Goal: Task Accomplishment & Management: Manage account settings

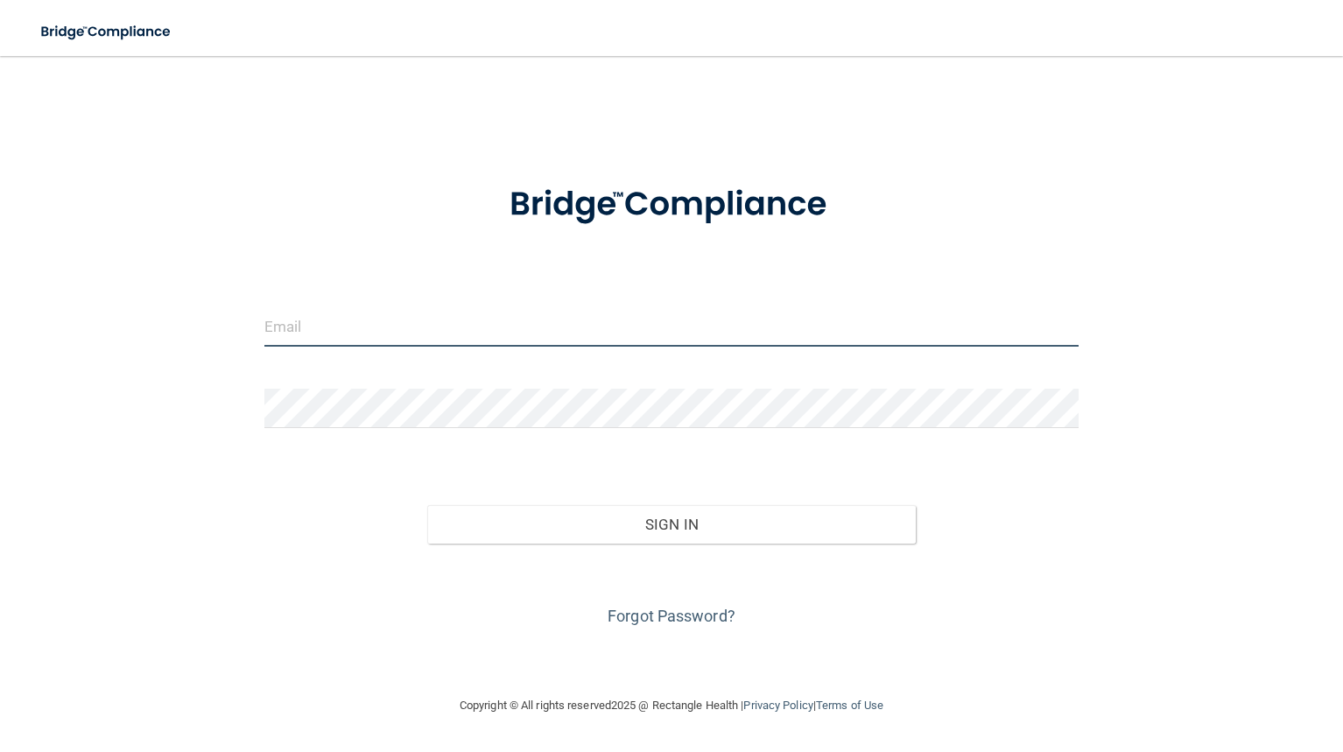
click at [298, 331] on input "email" at bounding box center [671, 326] width 815 height 39
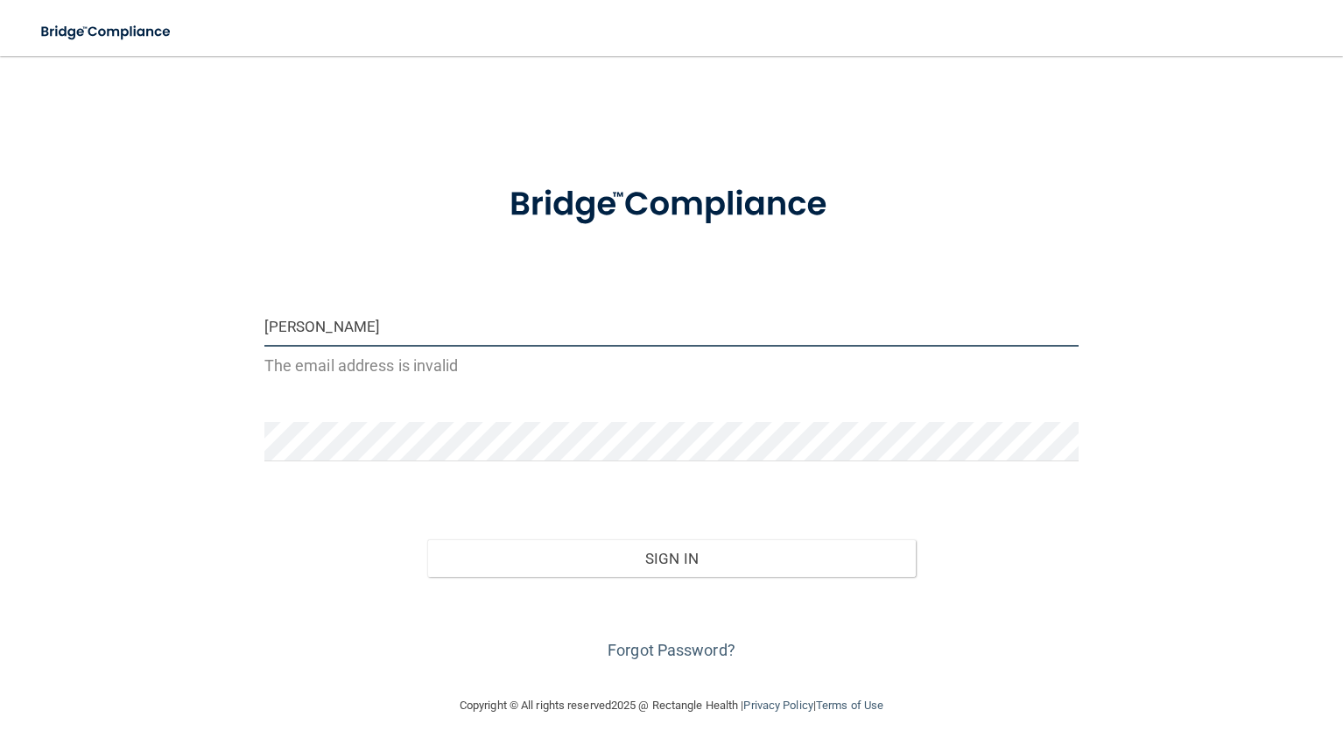
type input "[EMAIL_ADDRESS][DOMAIN_NAME]"
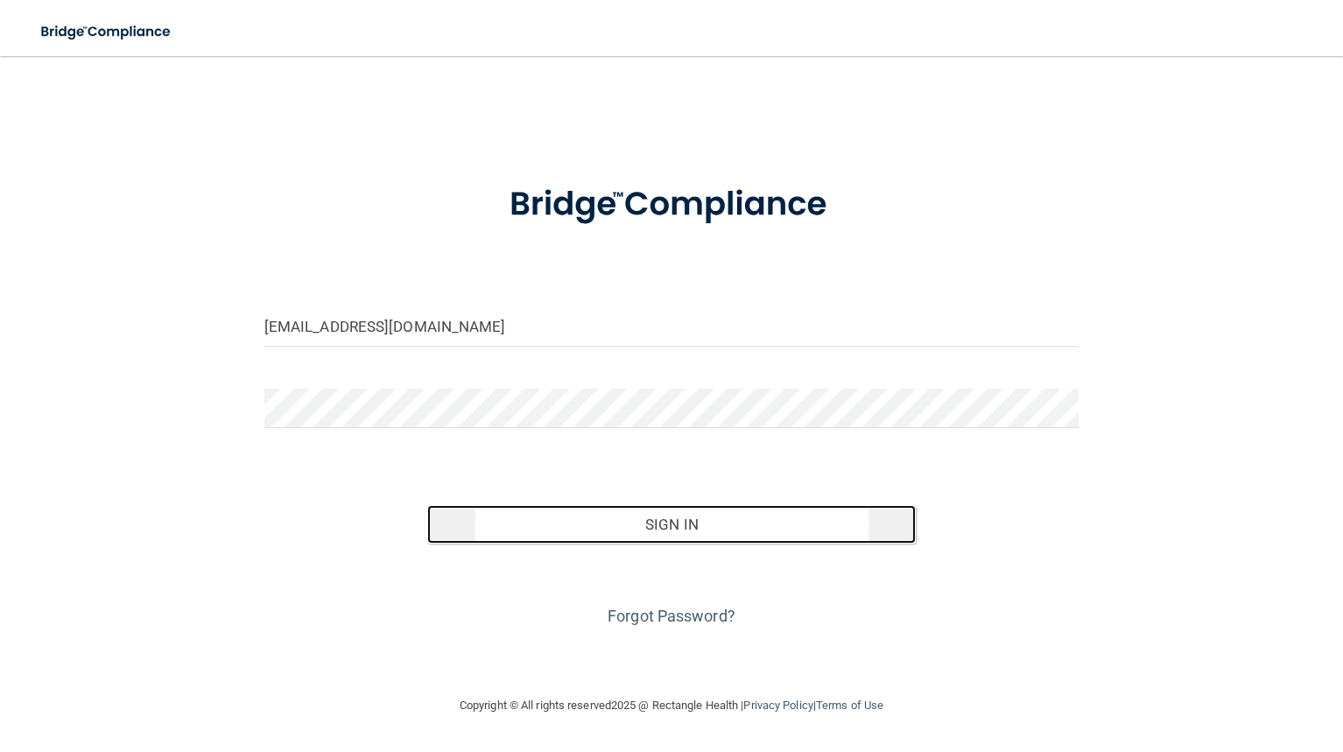
click at [594, 520] on button "Sign In" at bounding box center [671, 524] width 488 height 39
click at [658, 532] on button "Sign In" at bounding box center [671, 524] width 488 height 39
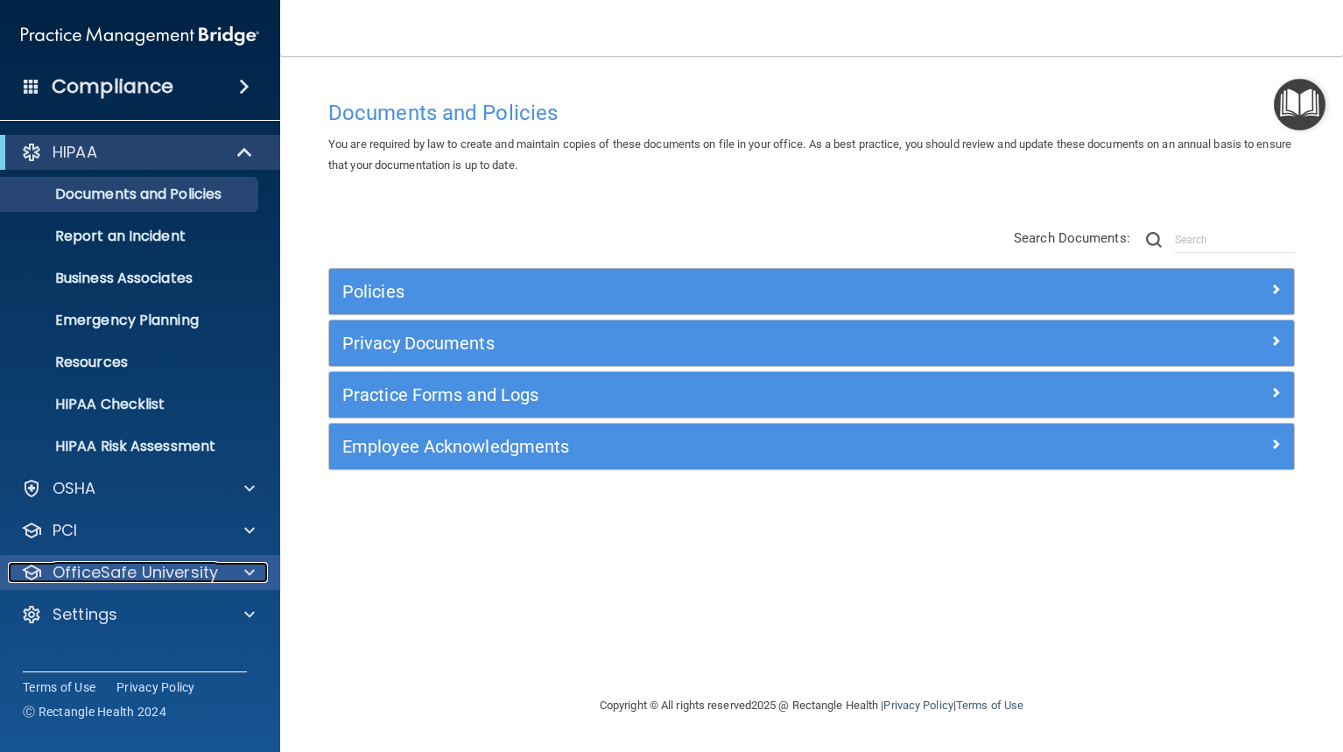
click at [138, 575] on p "OfficeSafe University" at bounding box center [135, 572] width 165 height 21
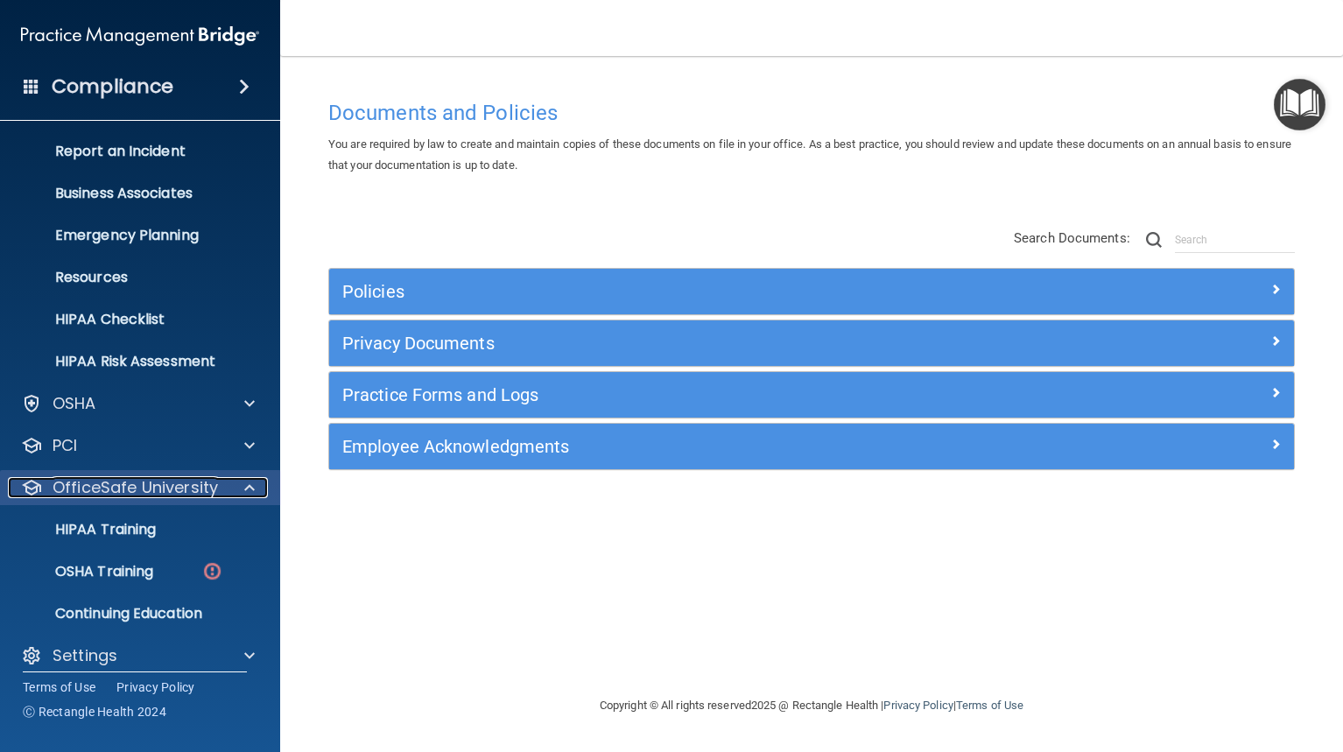
scroll to position [100, 0]
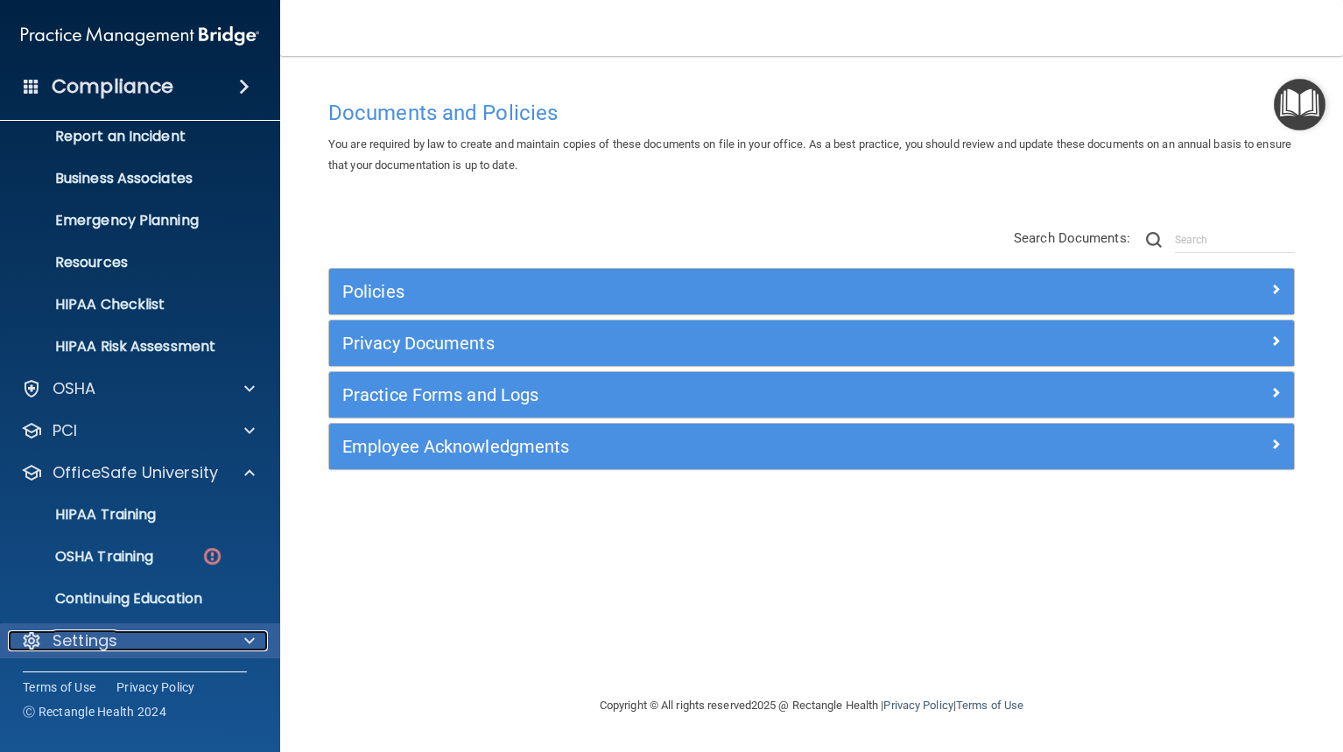
click at [111, 631] on p "Settings" at bounding box center [85, 640] width 65 height 21
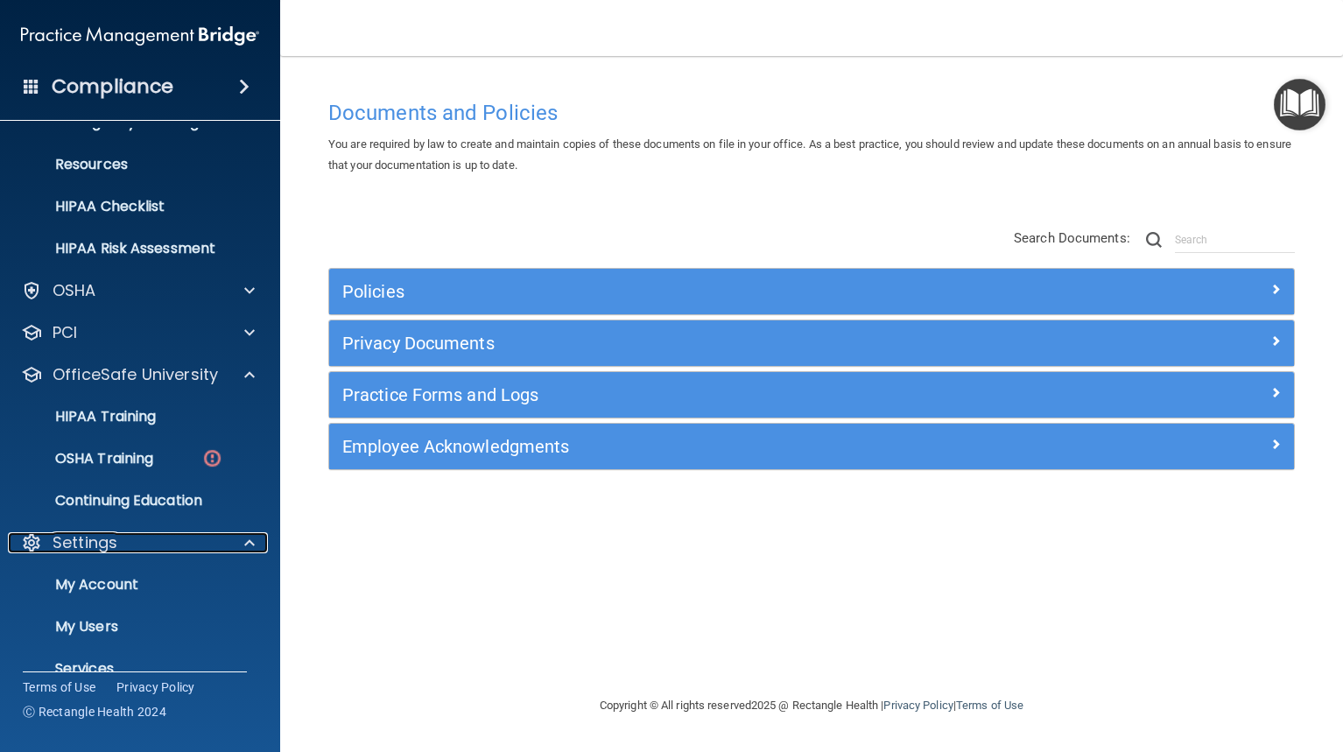
scroll to position [268, 0]
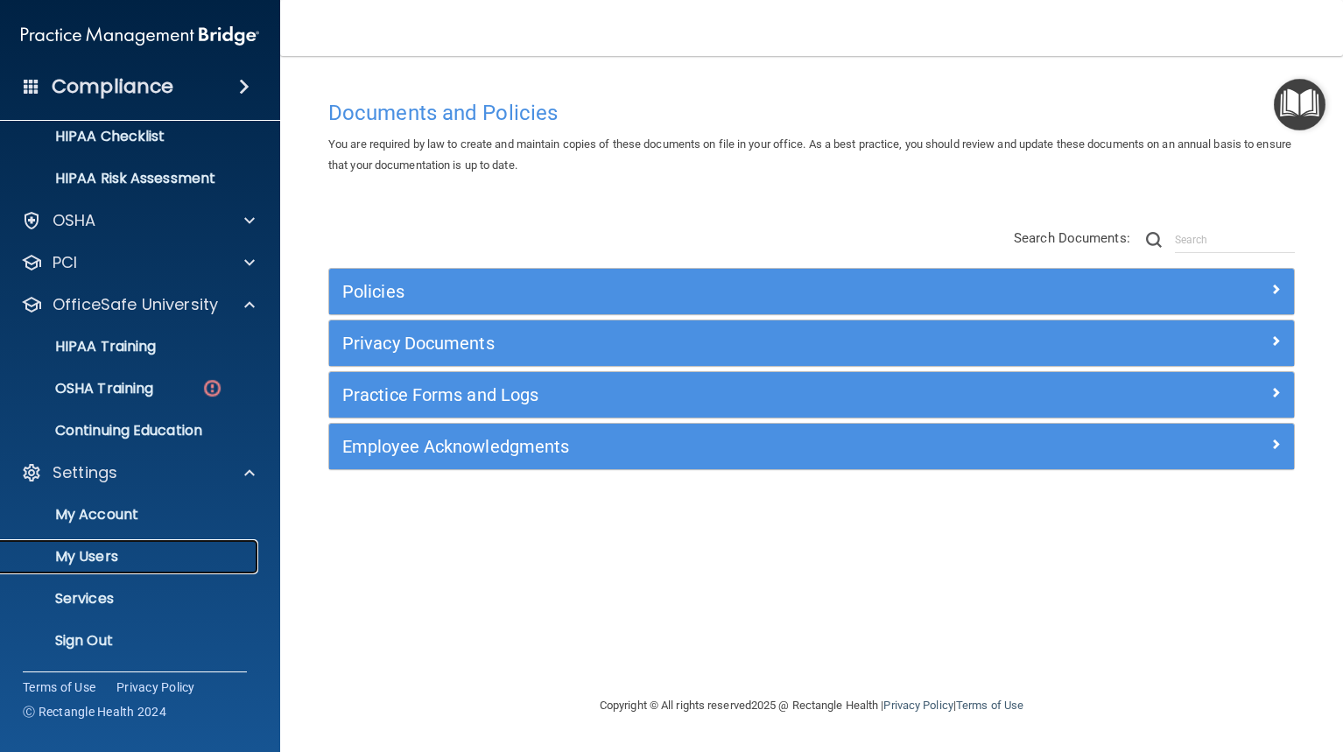
click at [108, 551] on p "My Users" at bounding box center [130, 557] width 239 height 18
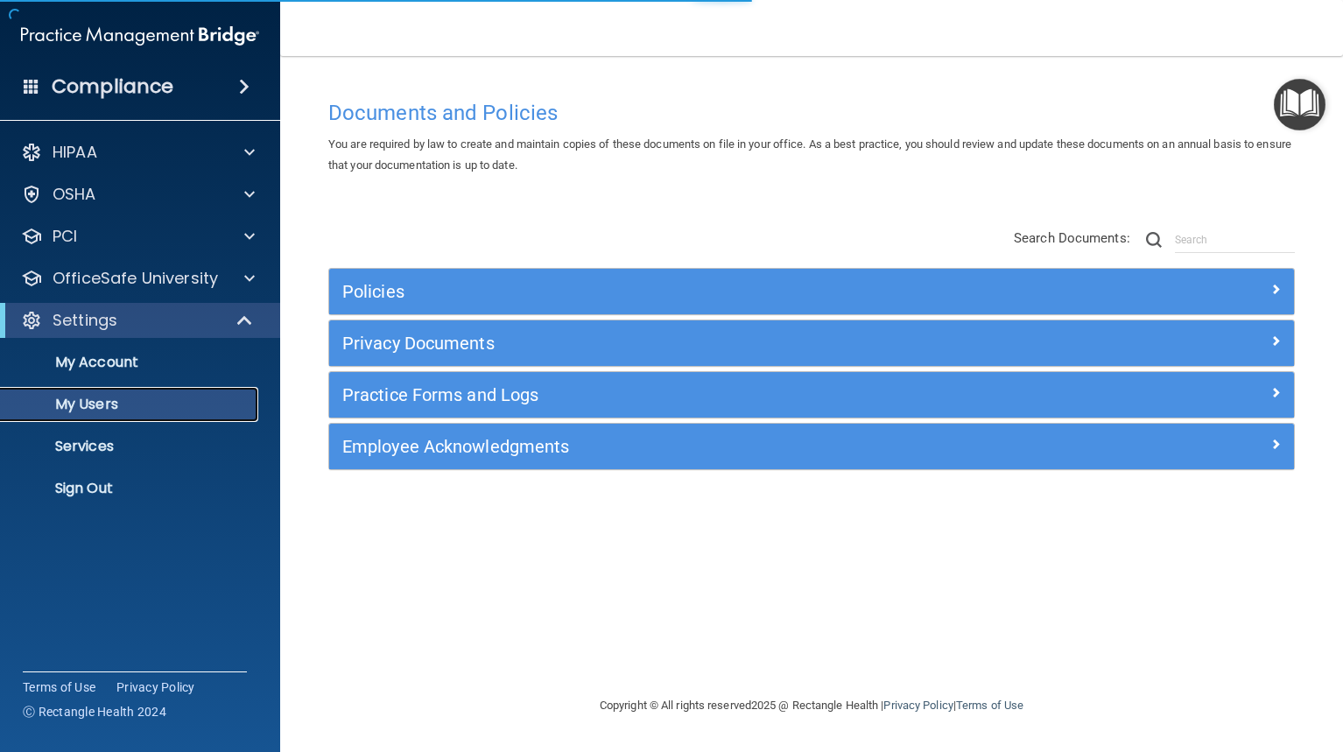
select select "20"
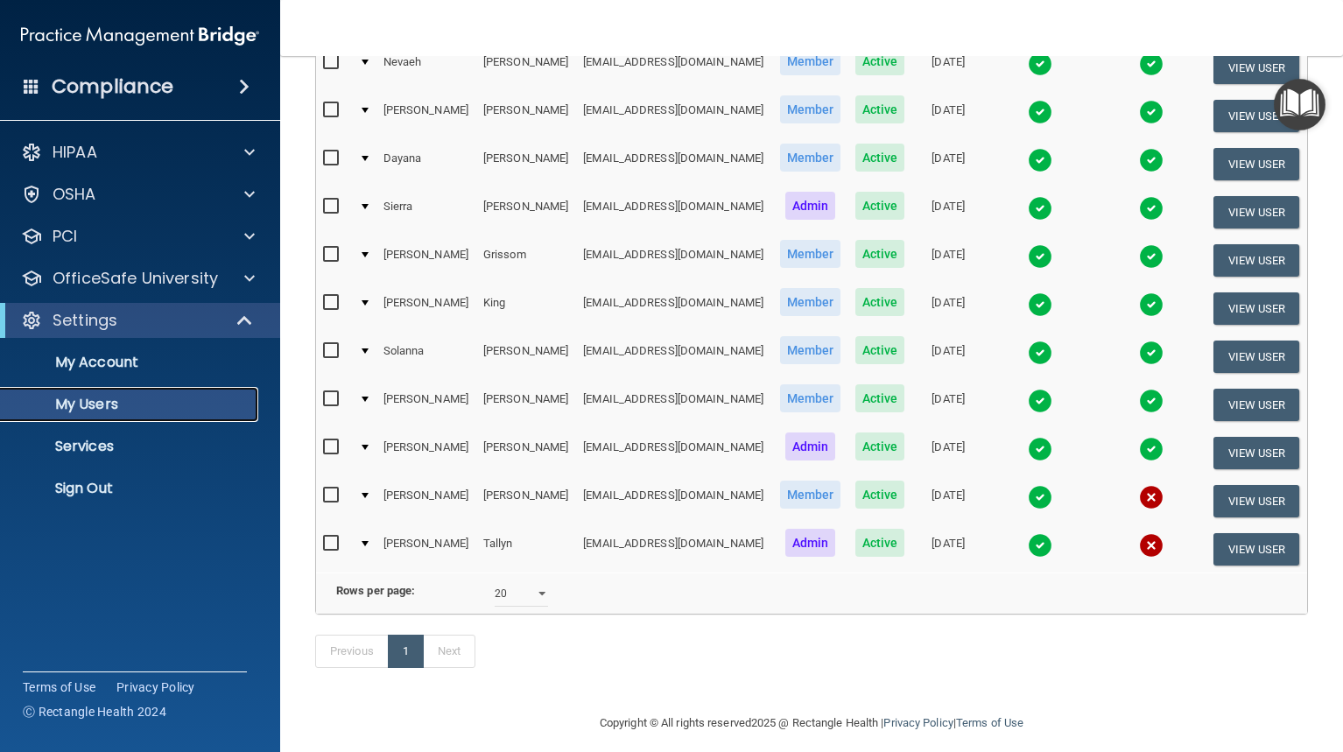
scroll to position [247, 0]
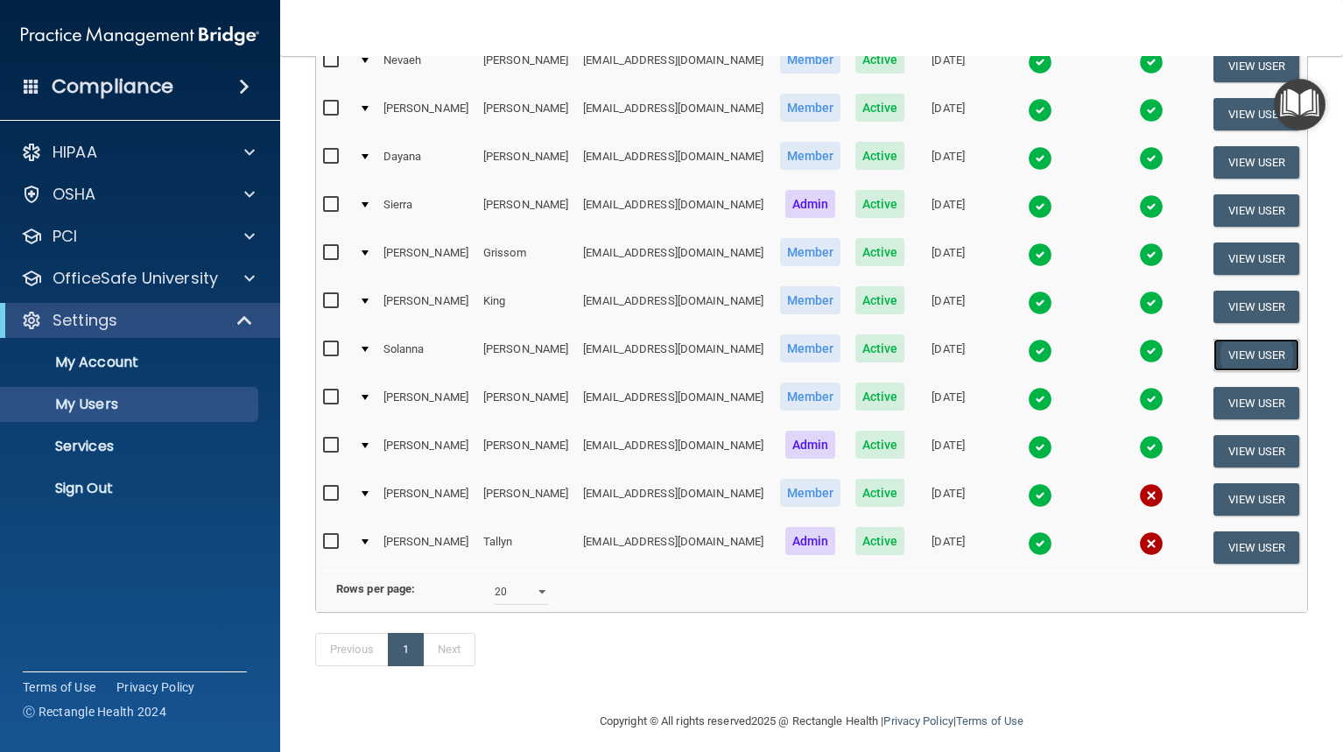
click at [1213, 353] on button "View User" at bounding box center [1256, 355] width 87 height 32
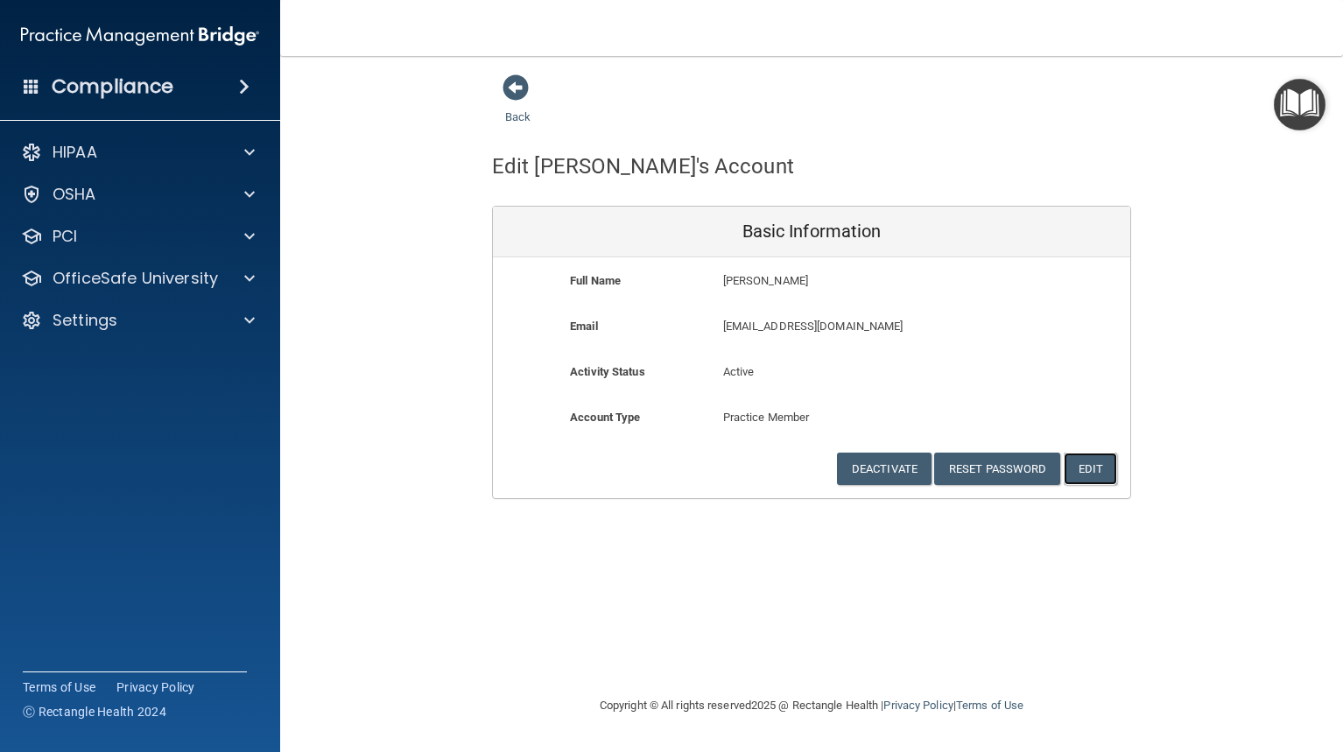
drag, startPoint x: 1079, startPoint y: 463, endPoint x: 958, endPoint y: 472, distance: 122.0
click at [1078, 463] on button "Edit" at bounding box center [1089, 469] width 53 height 32
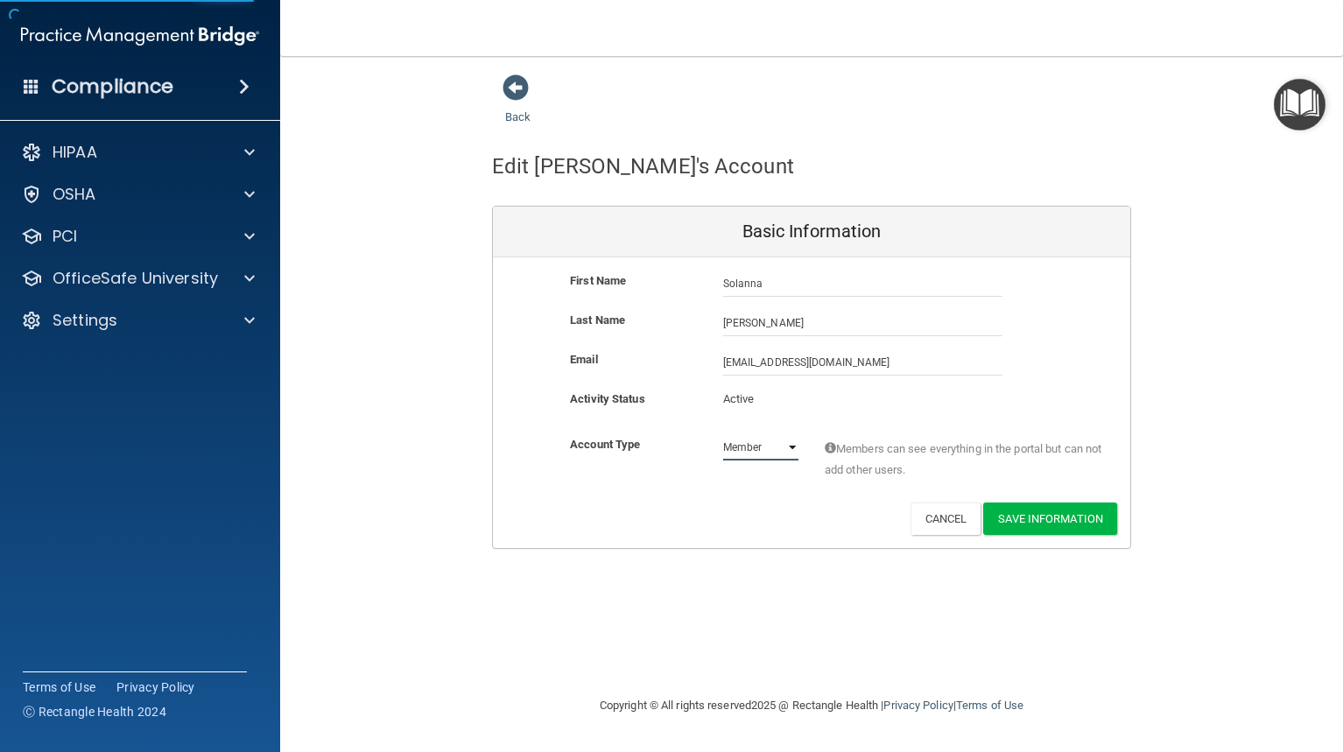
click at [782, 451] on select "Admin Member" at bounding box center [760, 447] width 75 height 26
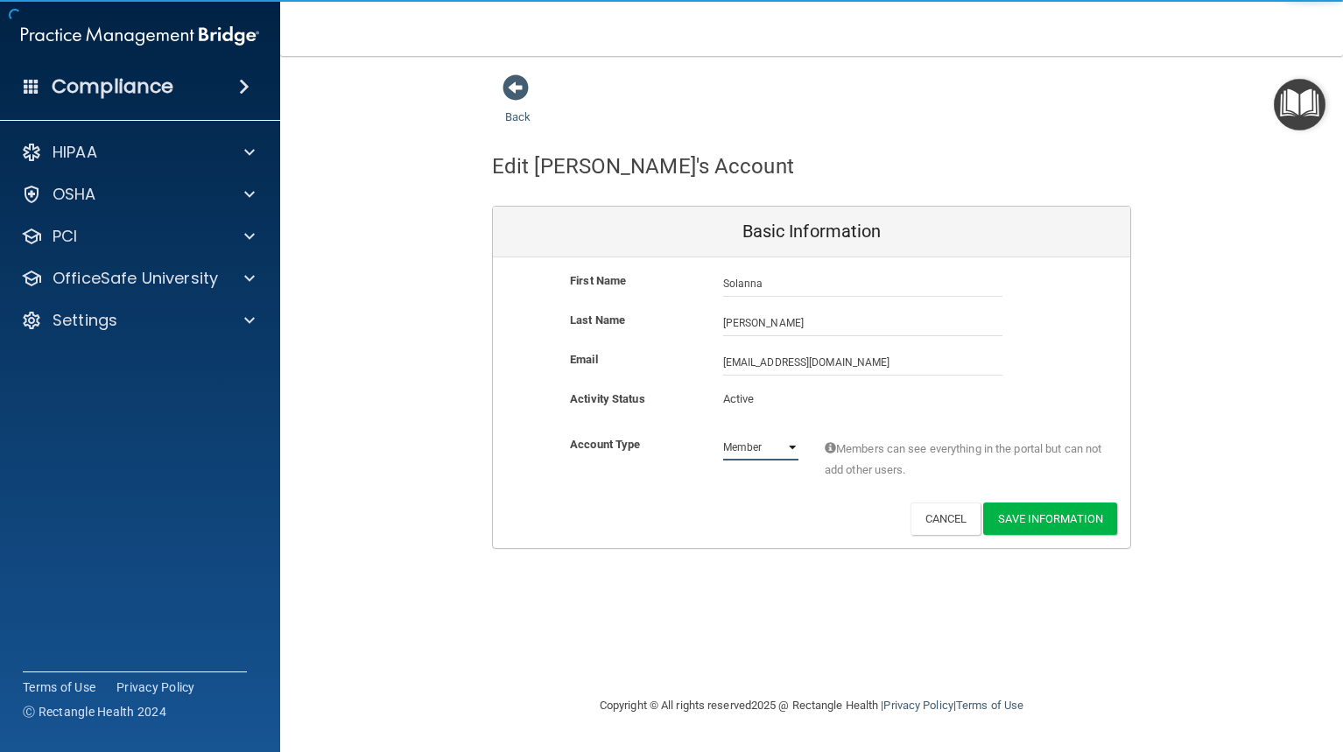
select select "practice_admin"
click at [723, 434] on select "Admin Member" at bounding box center [760, 447] width 75 height 26
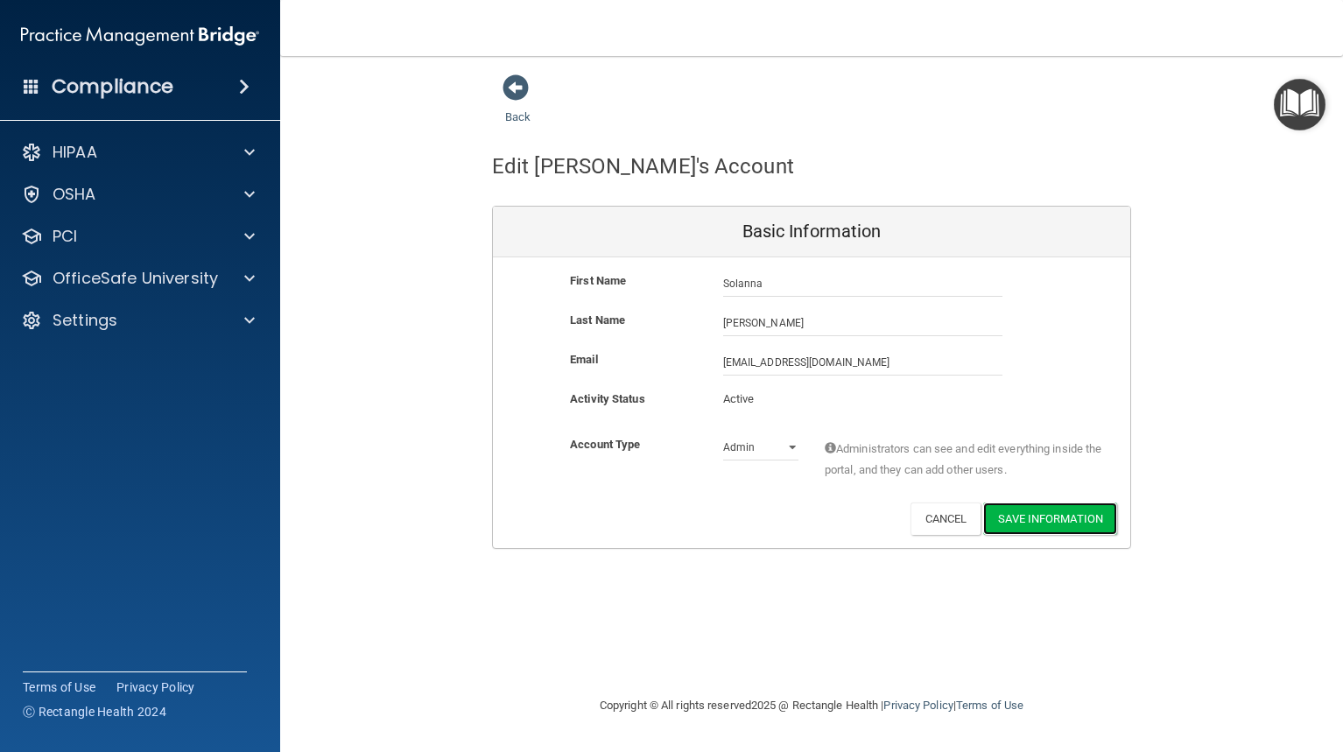
drag, startPoint x: 1011, startPoint y: 519, endPoint x: 916, endPoint y: 517, distance: 95.4
click at [1011, 519] on button "Save Information" at bounding box center [1050, 518] width 134 height 32
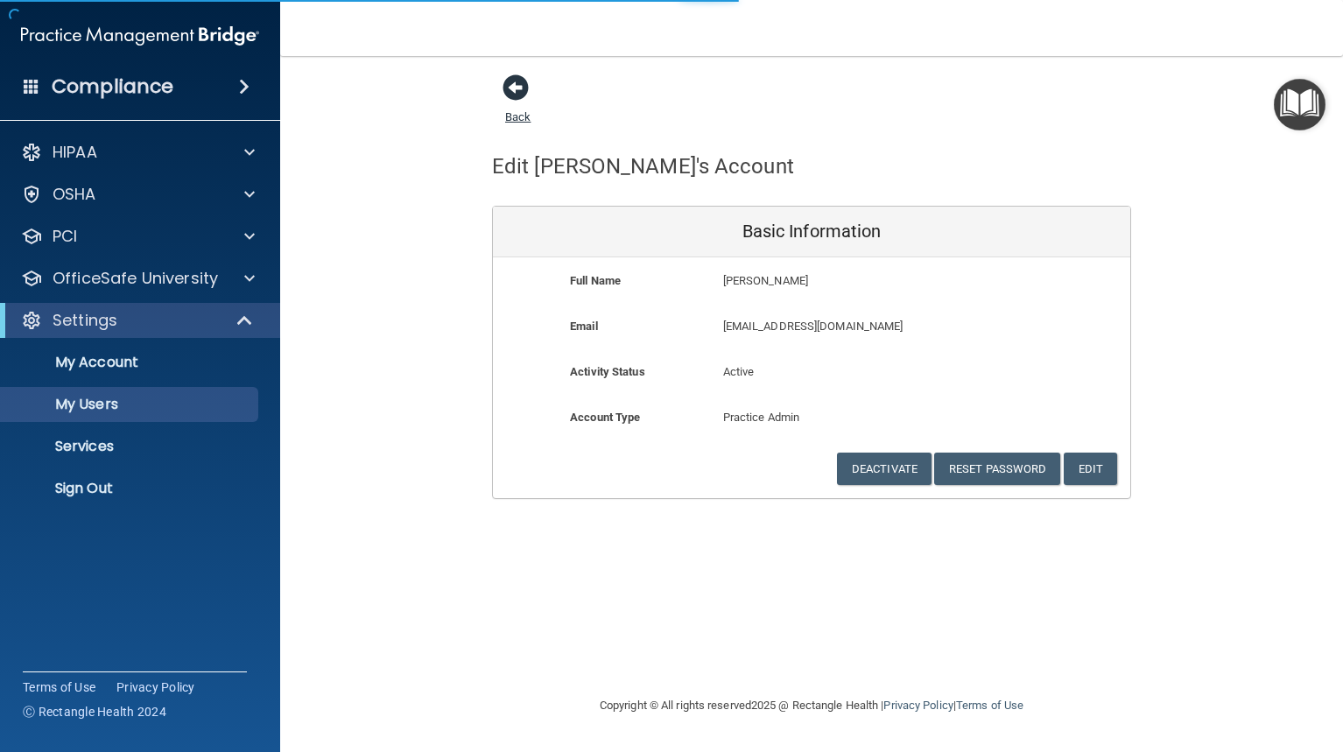
click at [515, 90] on span at bounding box center [515, 87] width 26 height 26
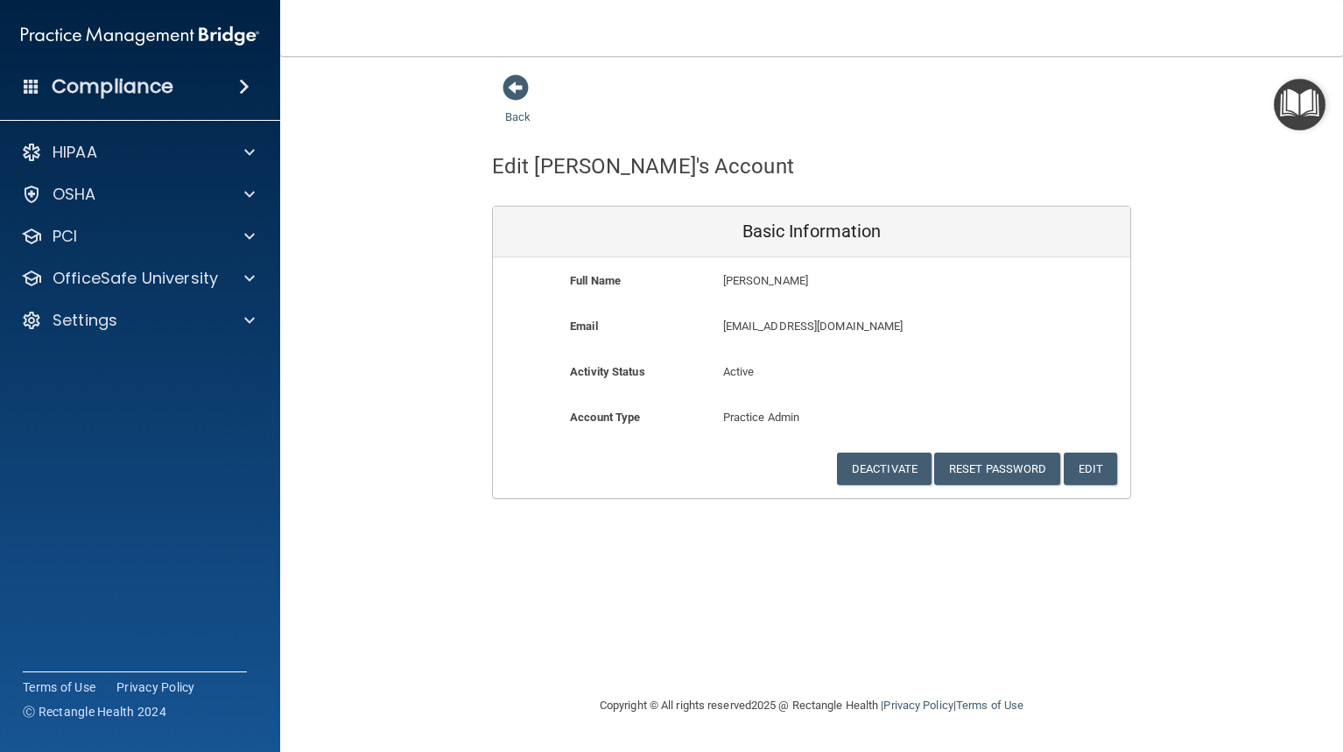
click at [514, 87] on span at bounding box center [515, 87] width 26 height 26
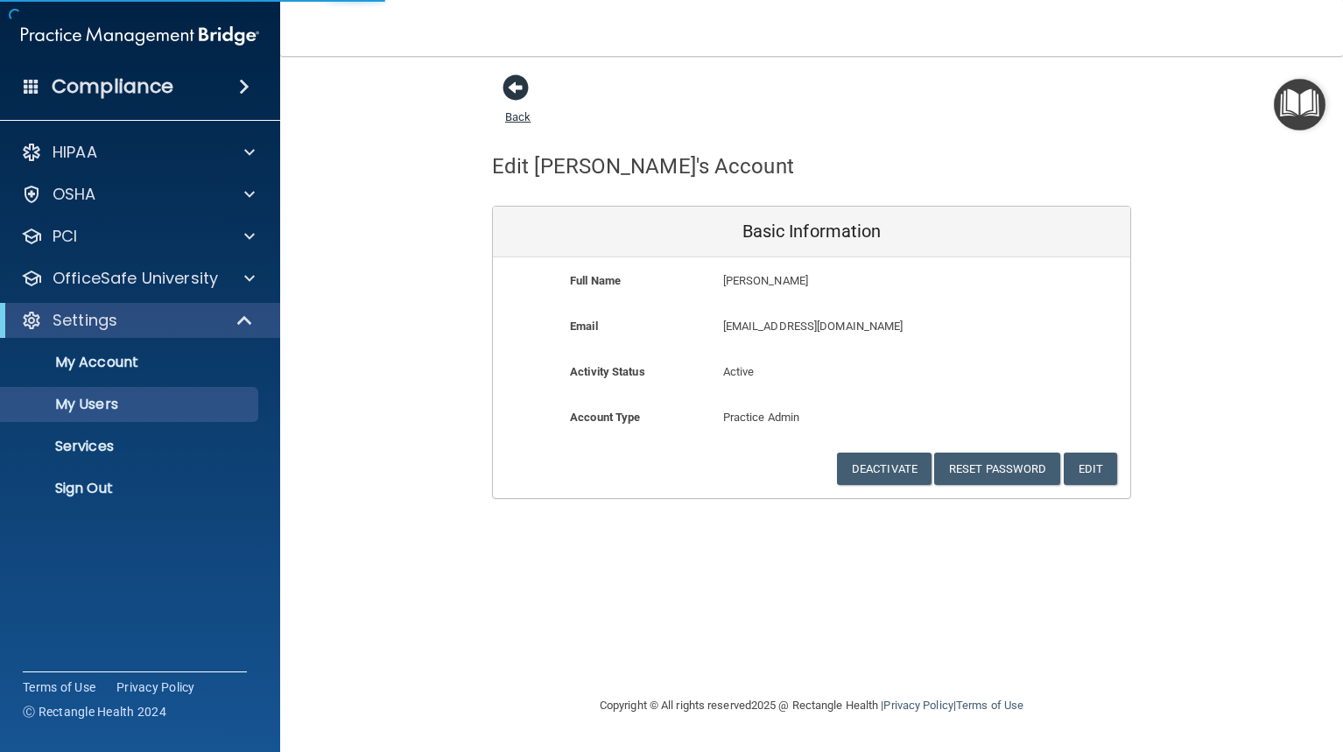
select select "20"
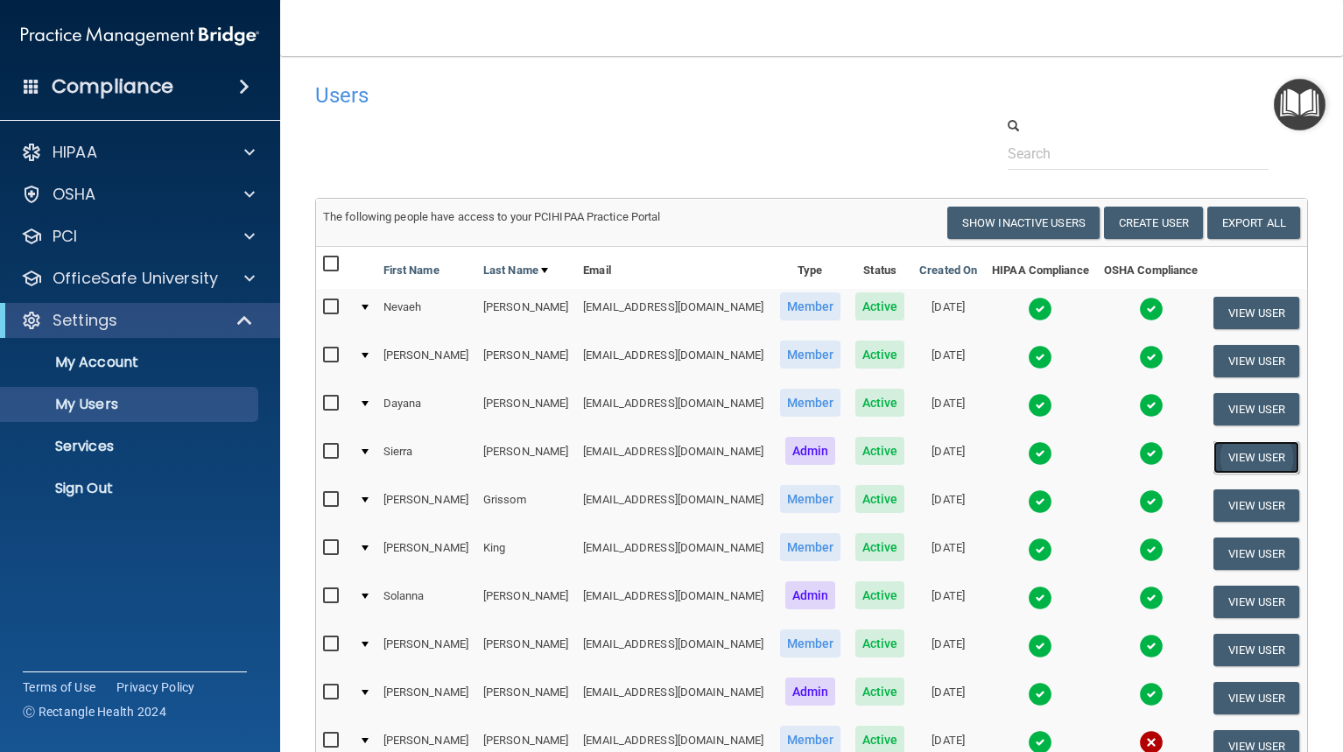
click at [1223, 459] on button "View User" at bounding box center [1256, 457] width 87 height 32
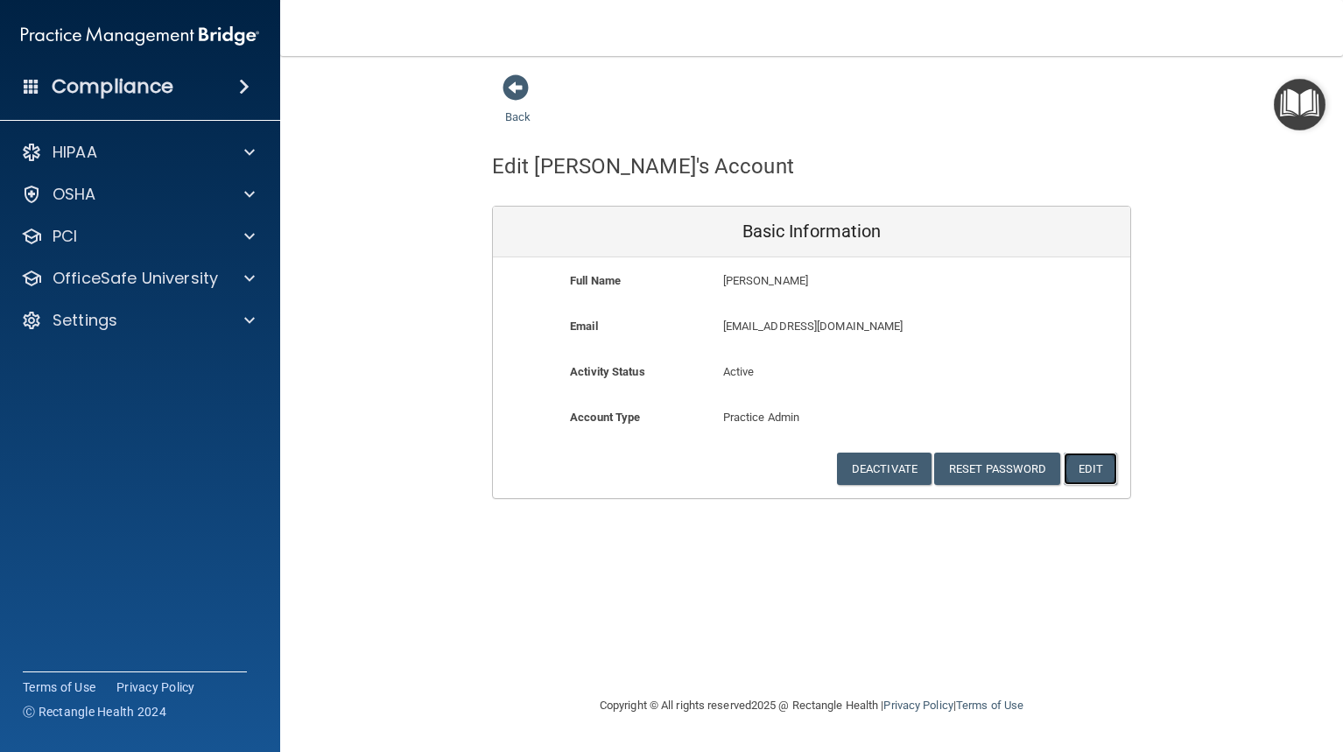
click at [1081, 474] on button "Edit" at bounding box center [1089, 469] width 53 height 32
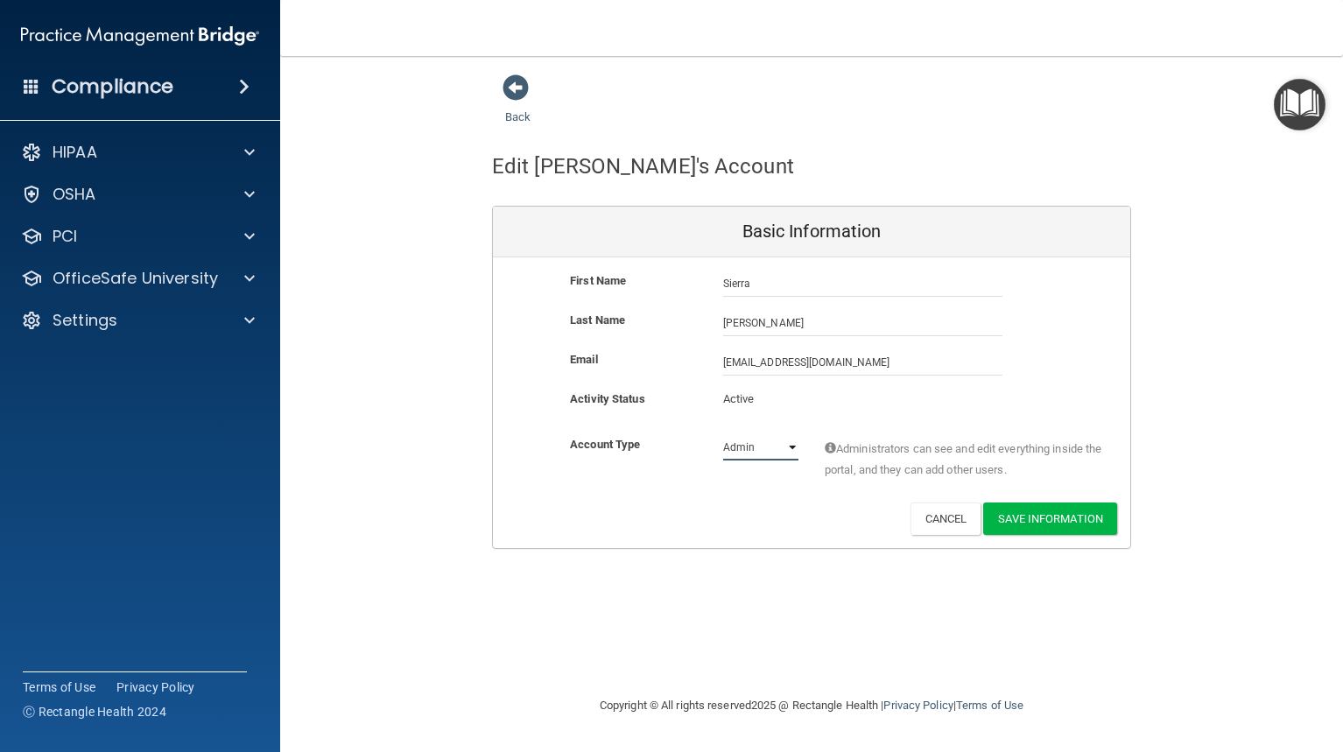
click at [755, 448] on select "Admin Member" at bounding box center [760, 447] width 75 height 26
select select "practice_member"
click at [723, 434] on select "Admin Member" at bounding box center [760, 447] width 75 height 26
click at [1000, 527] on button "Save Information" at bounding box center [1050, 518] width 134 height 32
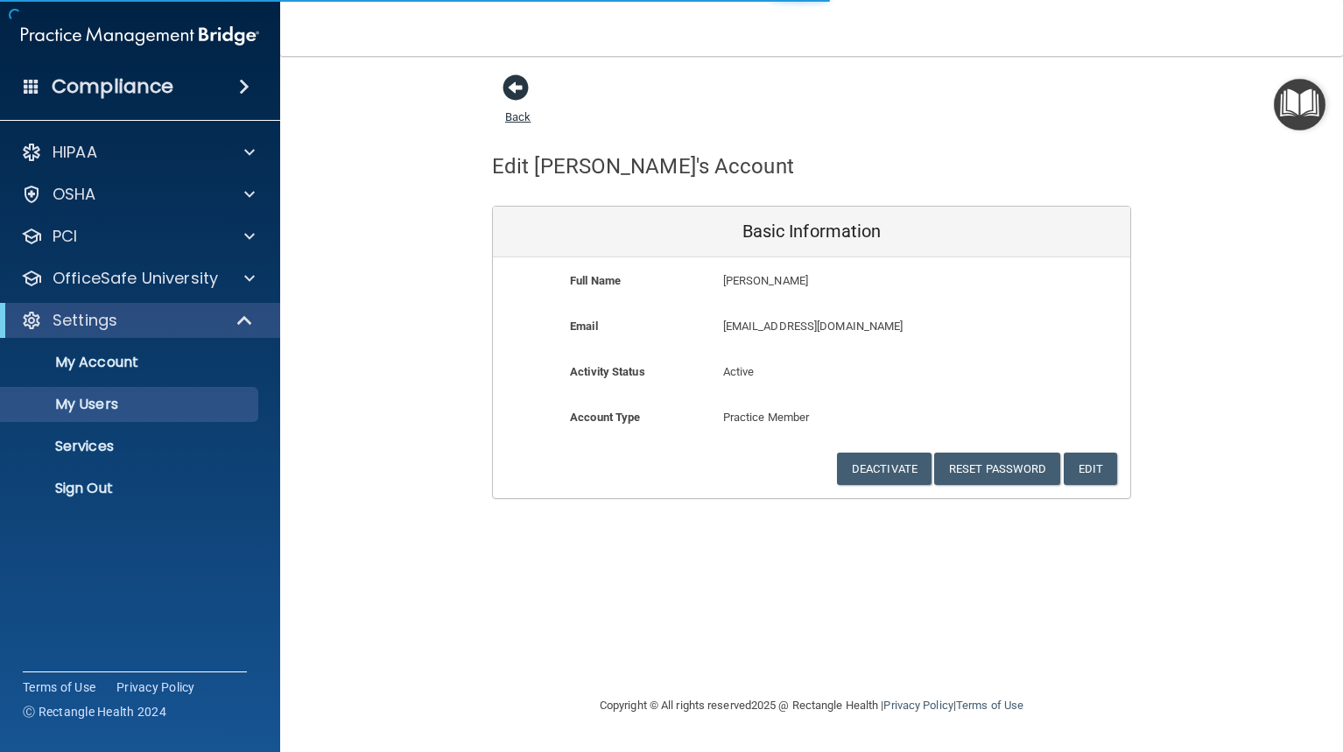
select select "20"
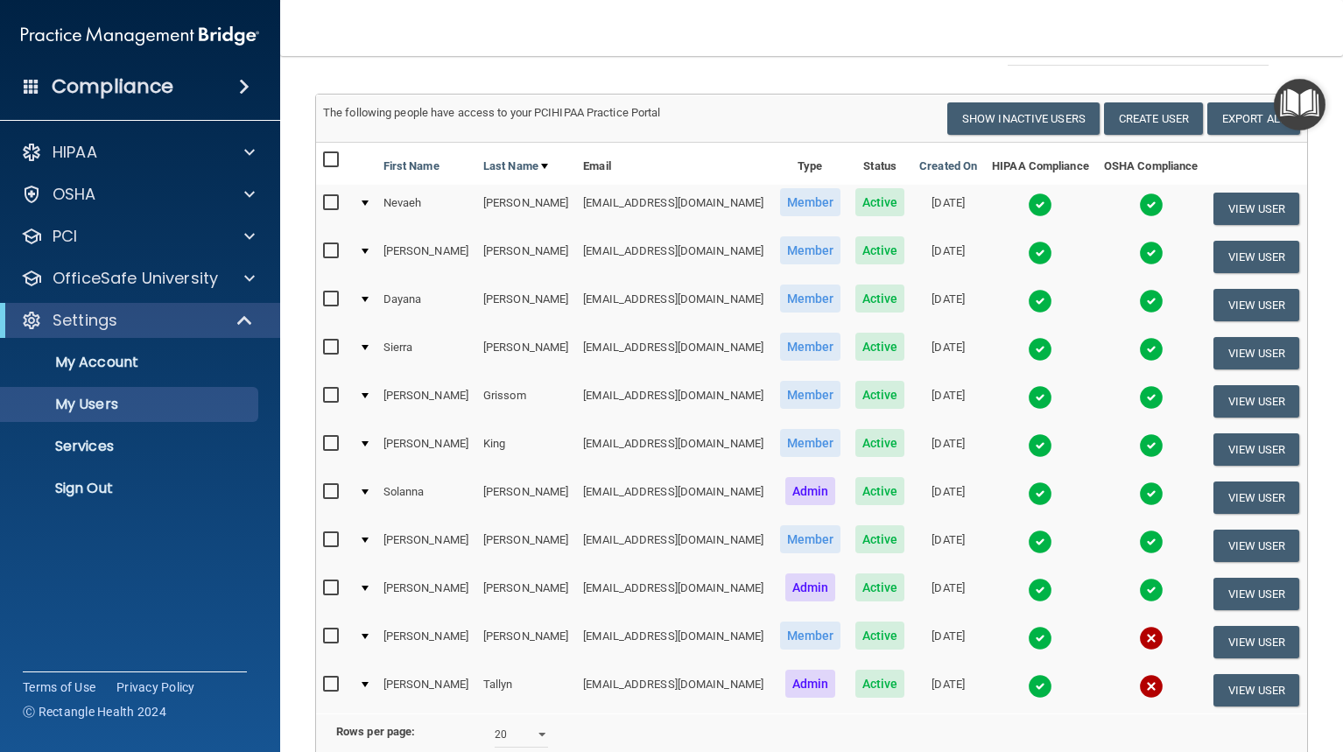
scroll to position [343, 0]
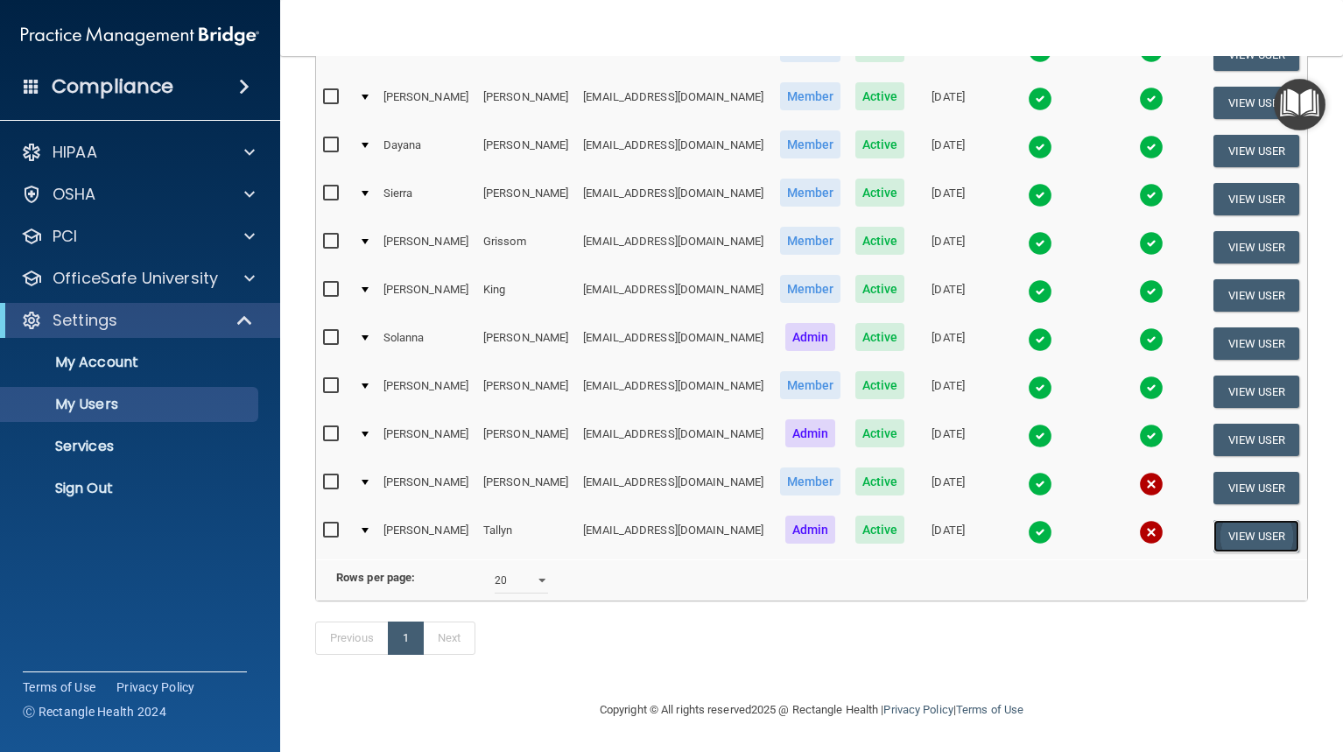
click at [1239, 522] on button "View User" at bounding box center [1256, 536] width 87 height 32
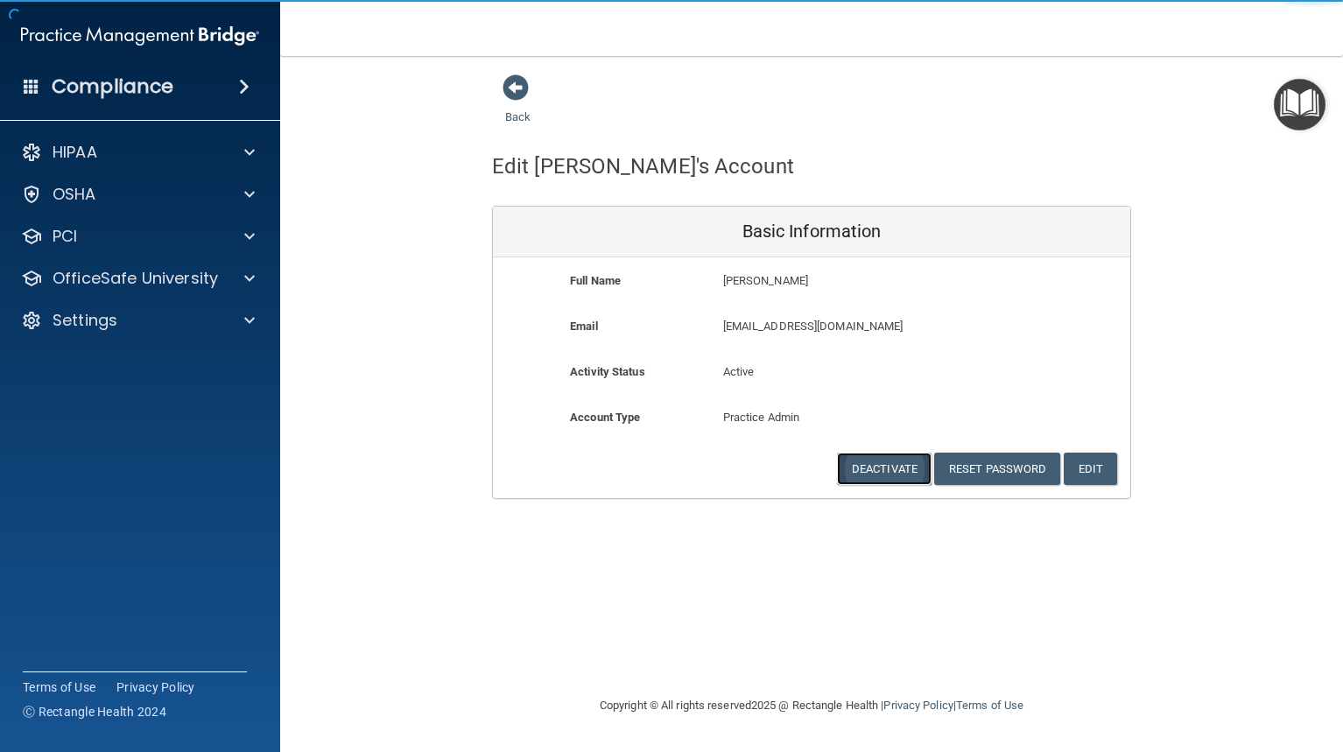
drag, startPoint x: 895, startPoint y: 474, endPoint x: 881, endPoint y: 476, distance: 14.2
click at [893, 474] on button "Deactivate" at bounding box center [884, 469] width 95 height 32
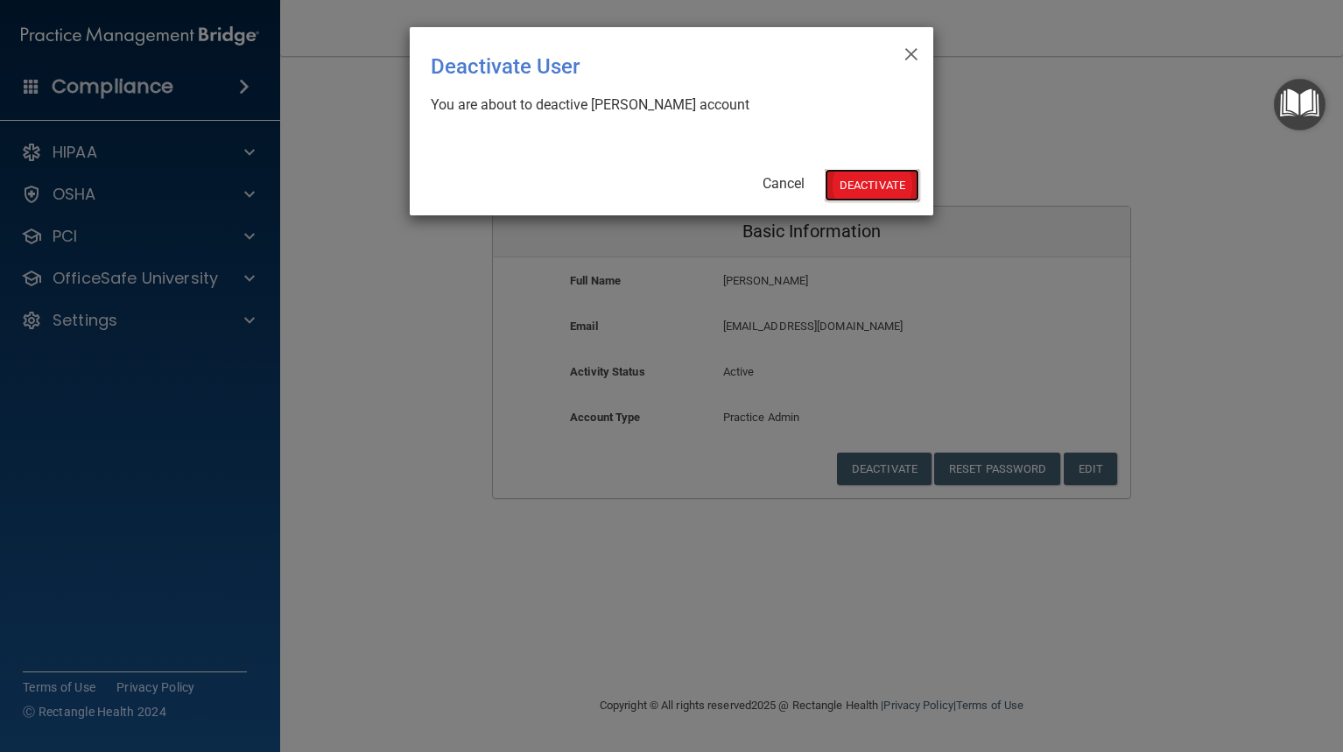
click at [832, 197] on button "Deactivate" at bounding box center [872, 185] width 95 height 32
